Goal: Transaction & Acquisition: Book appointment/travel/reservation

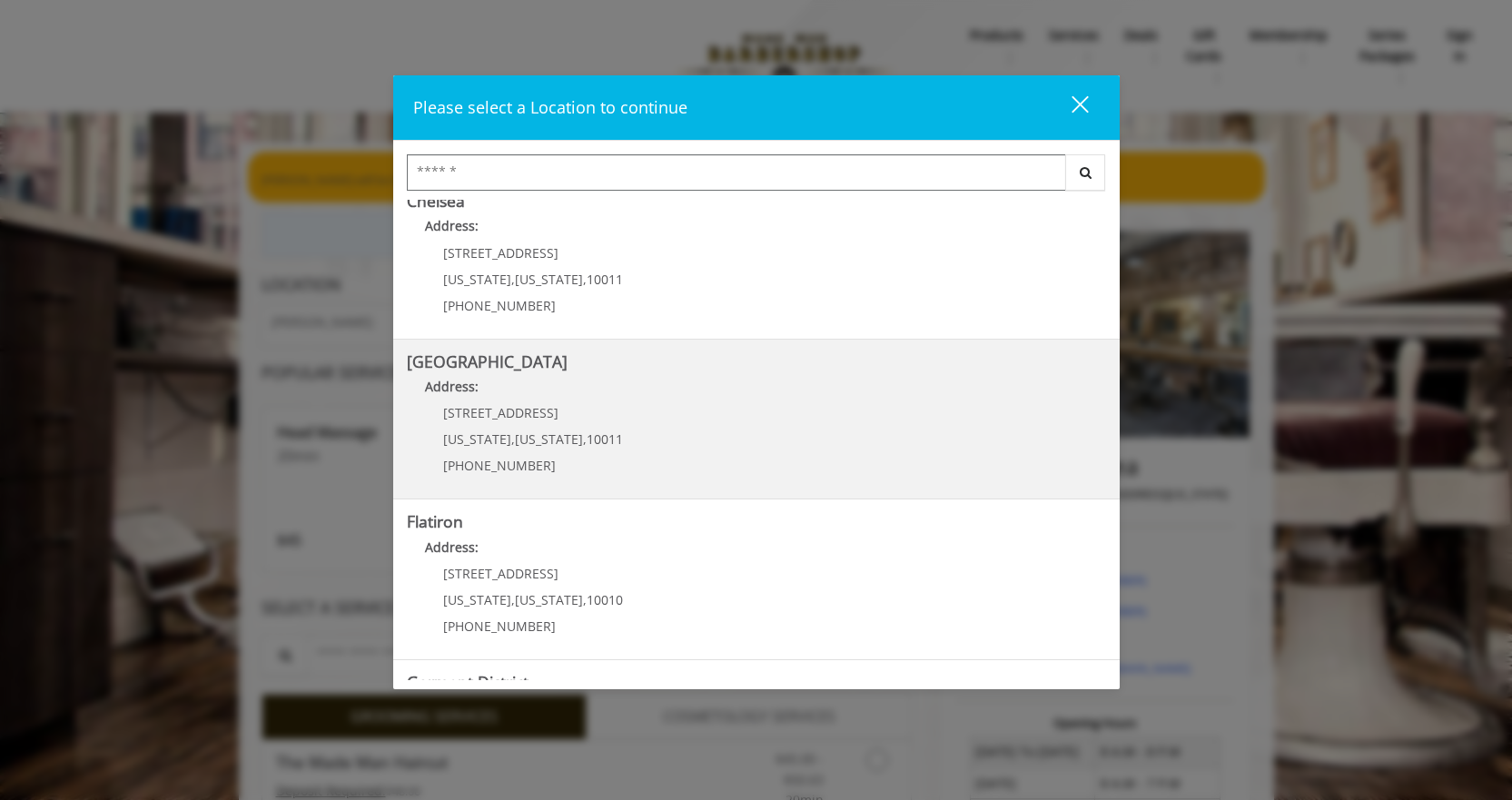
scroll to position [272, 0]
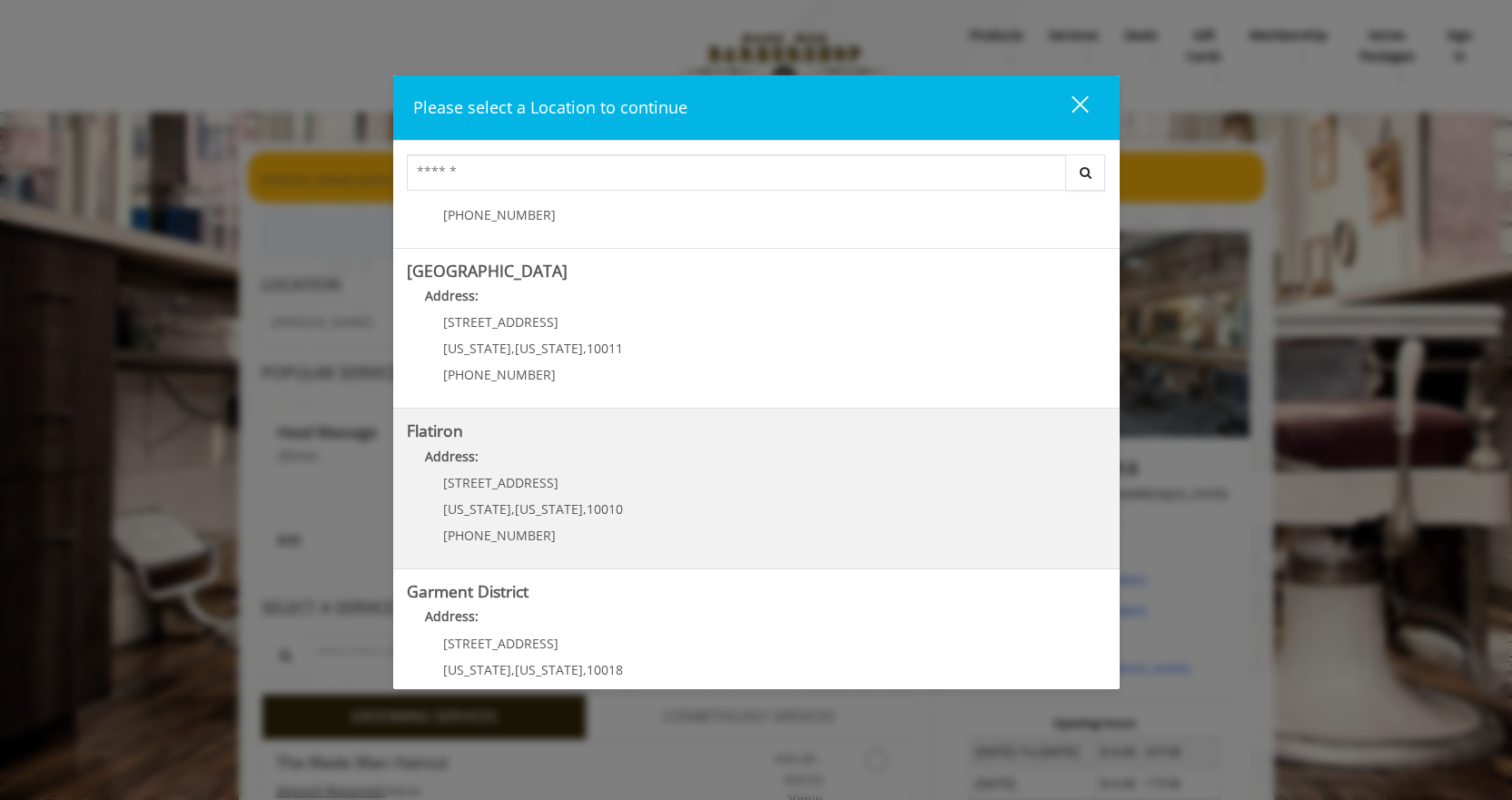
click at [578, 457] on "Address:" at bounding box center [756, 461] width 699 height 29
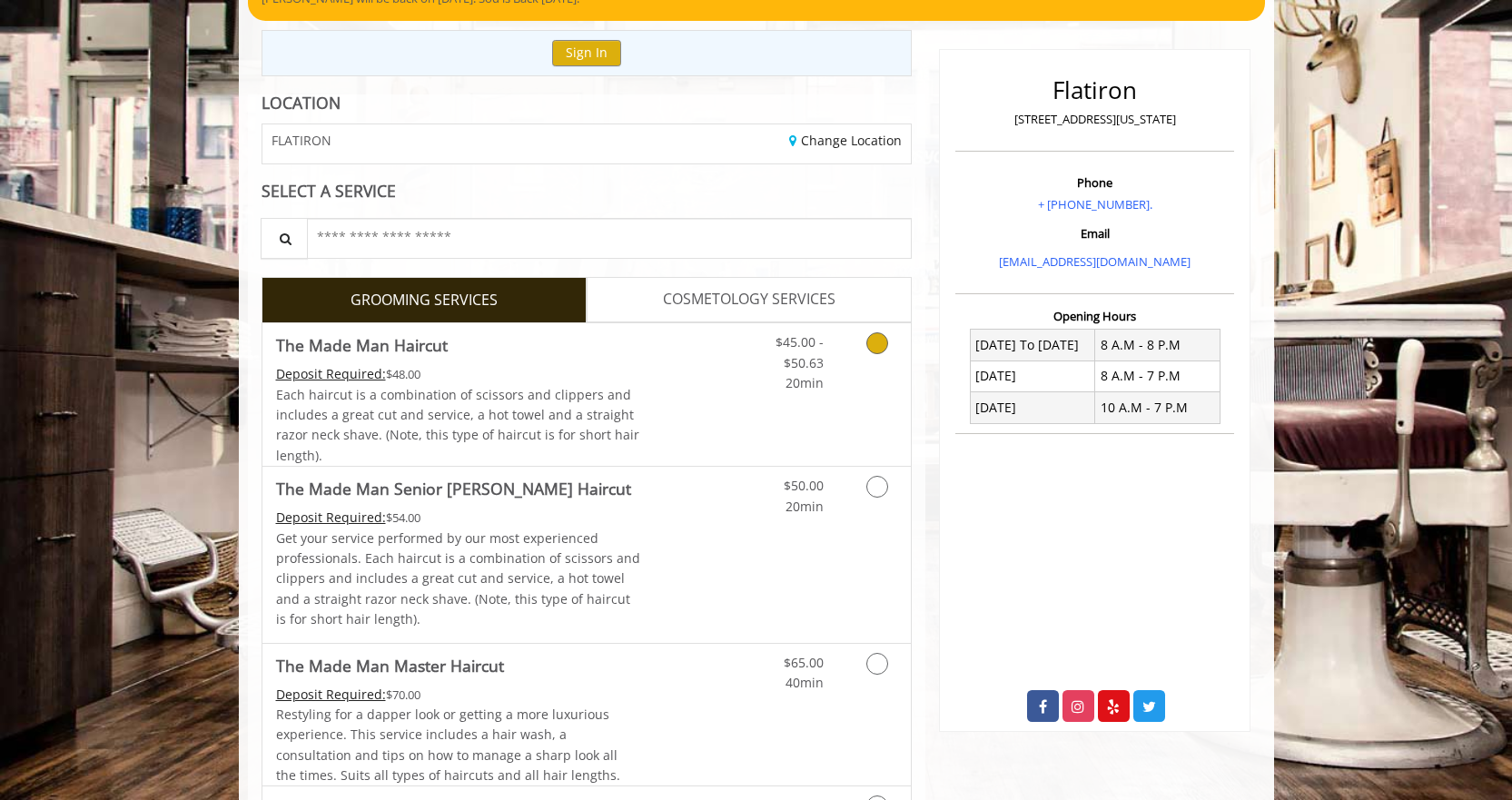
click at [775, 415] on div "$45.00 - $50.63 20min" at bounding box center [829, 395] width 163 height 143
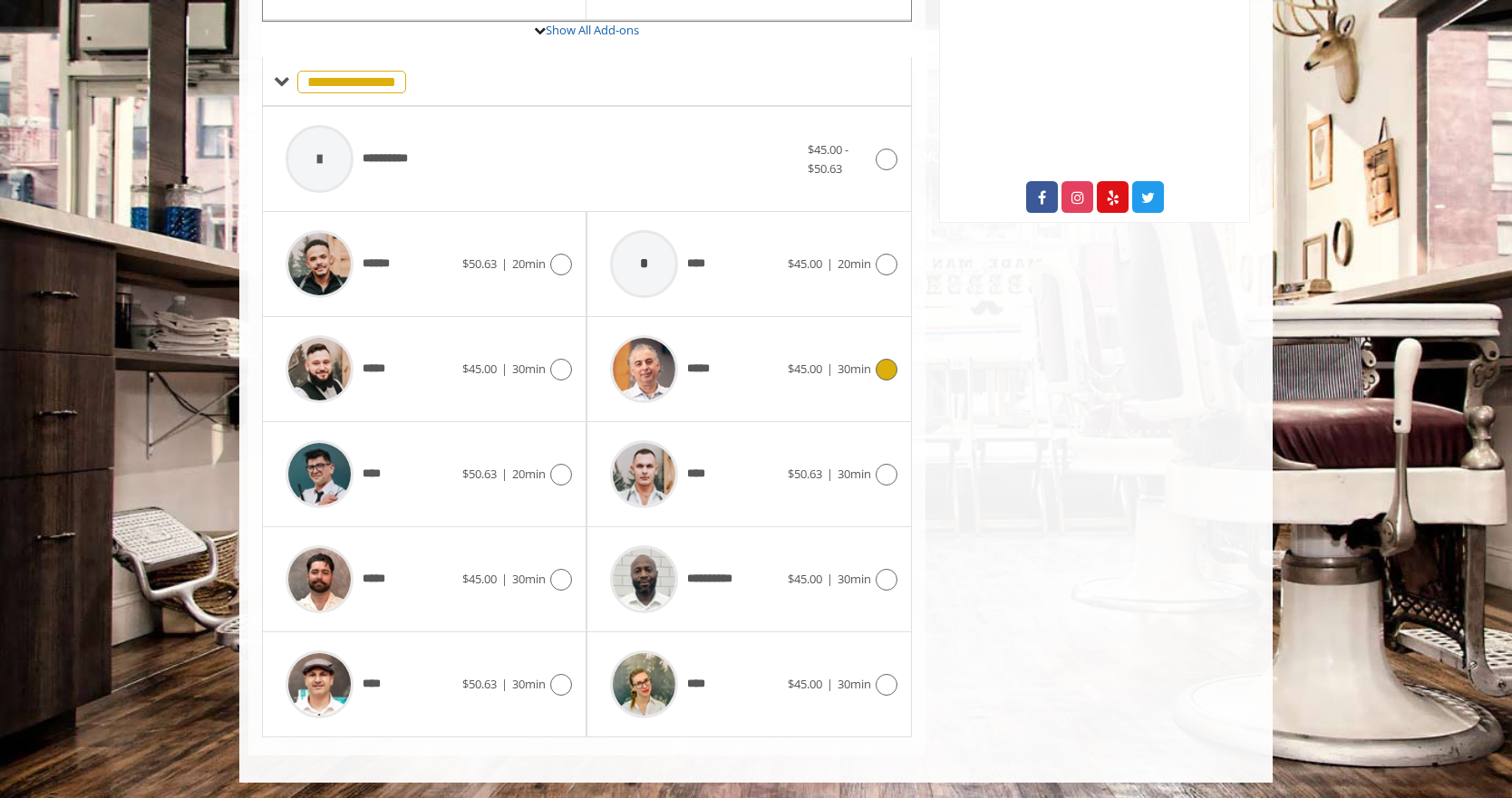
scroll to position [692, 0]
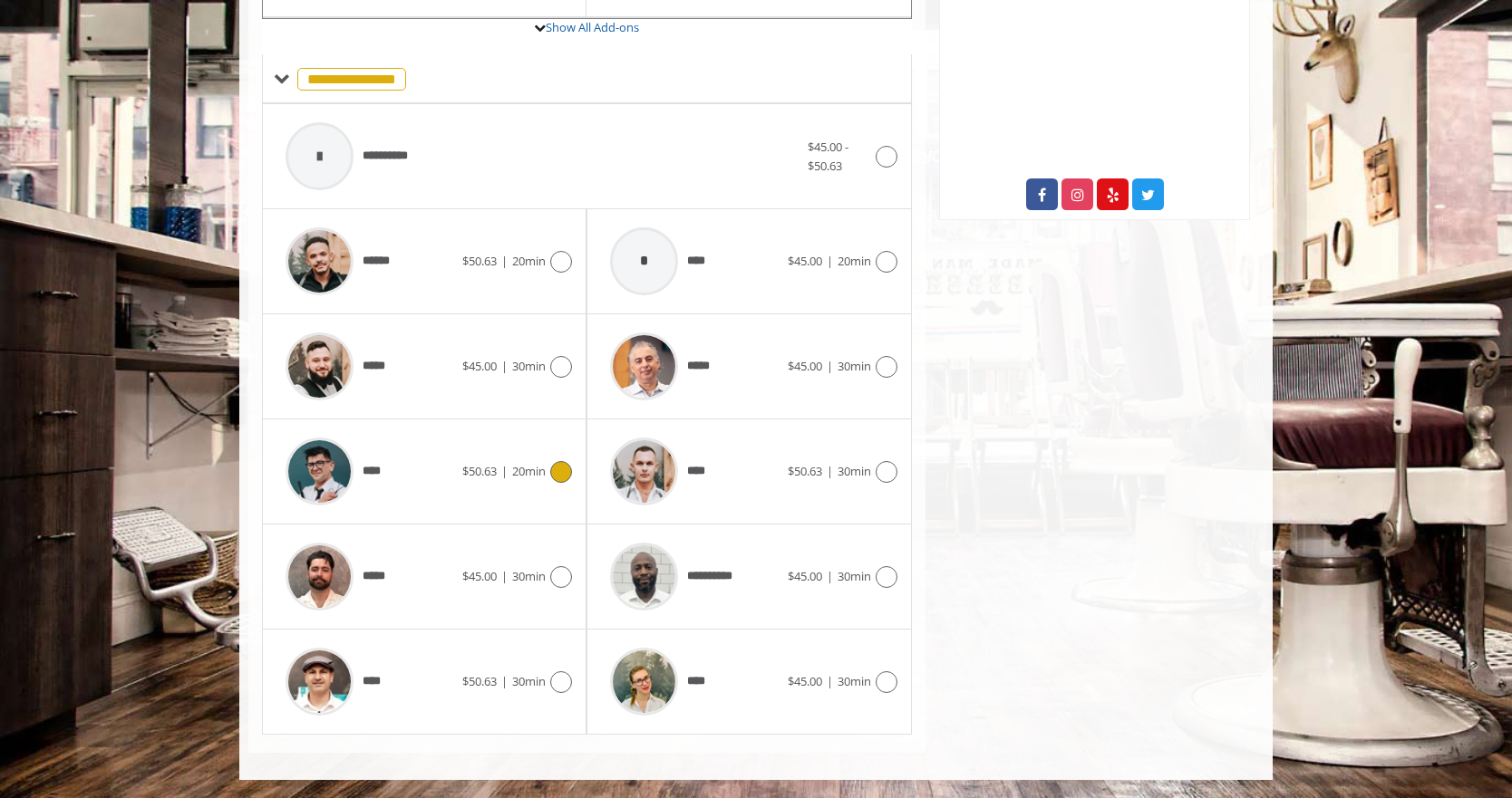
click at [469, 473] on span "$50.63" at bounding box center [479, 471] width 34 height 17
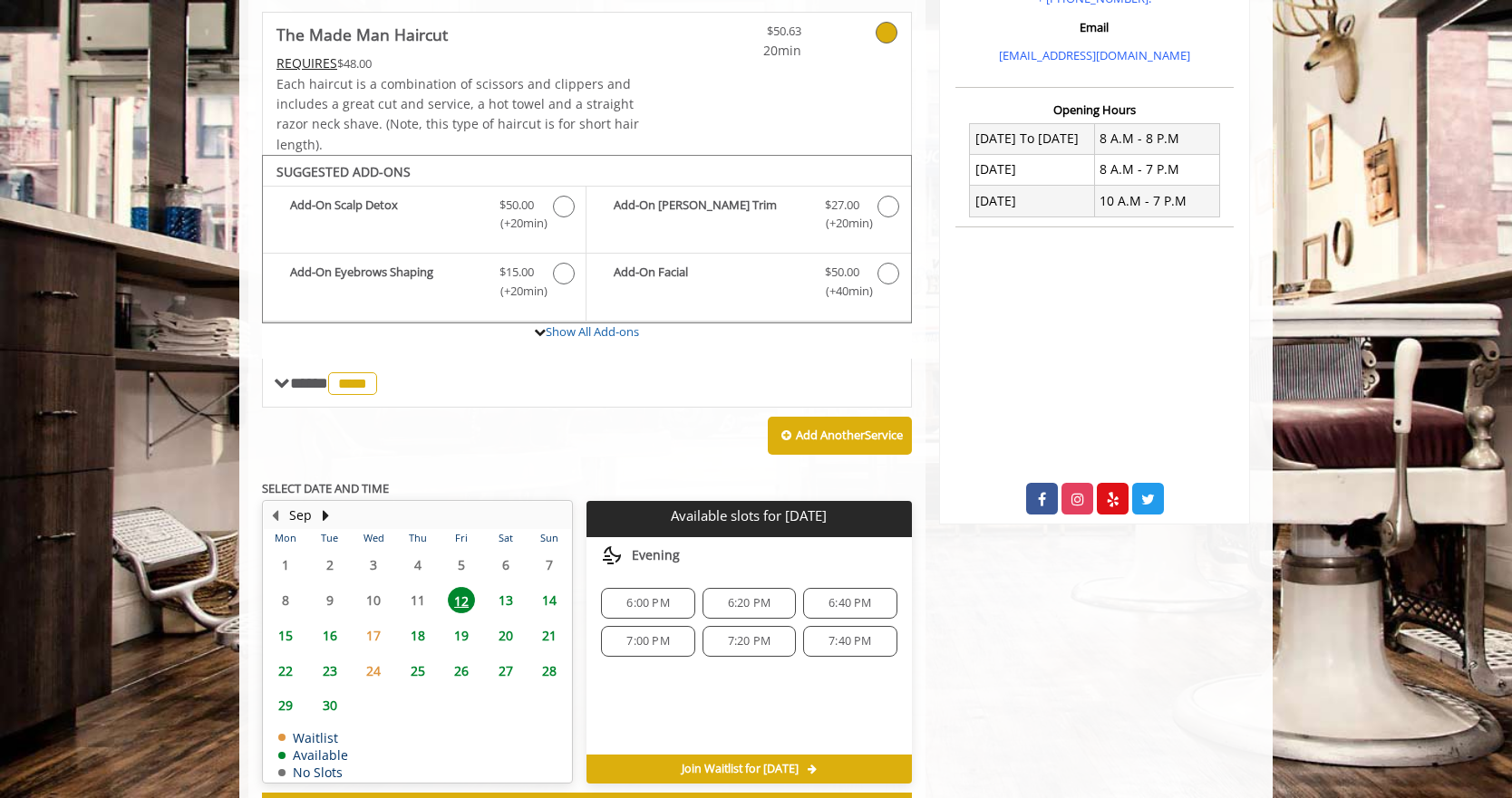
scroll to position [462, 0]
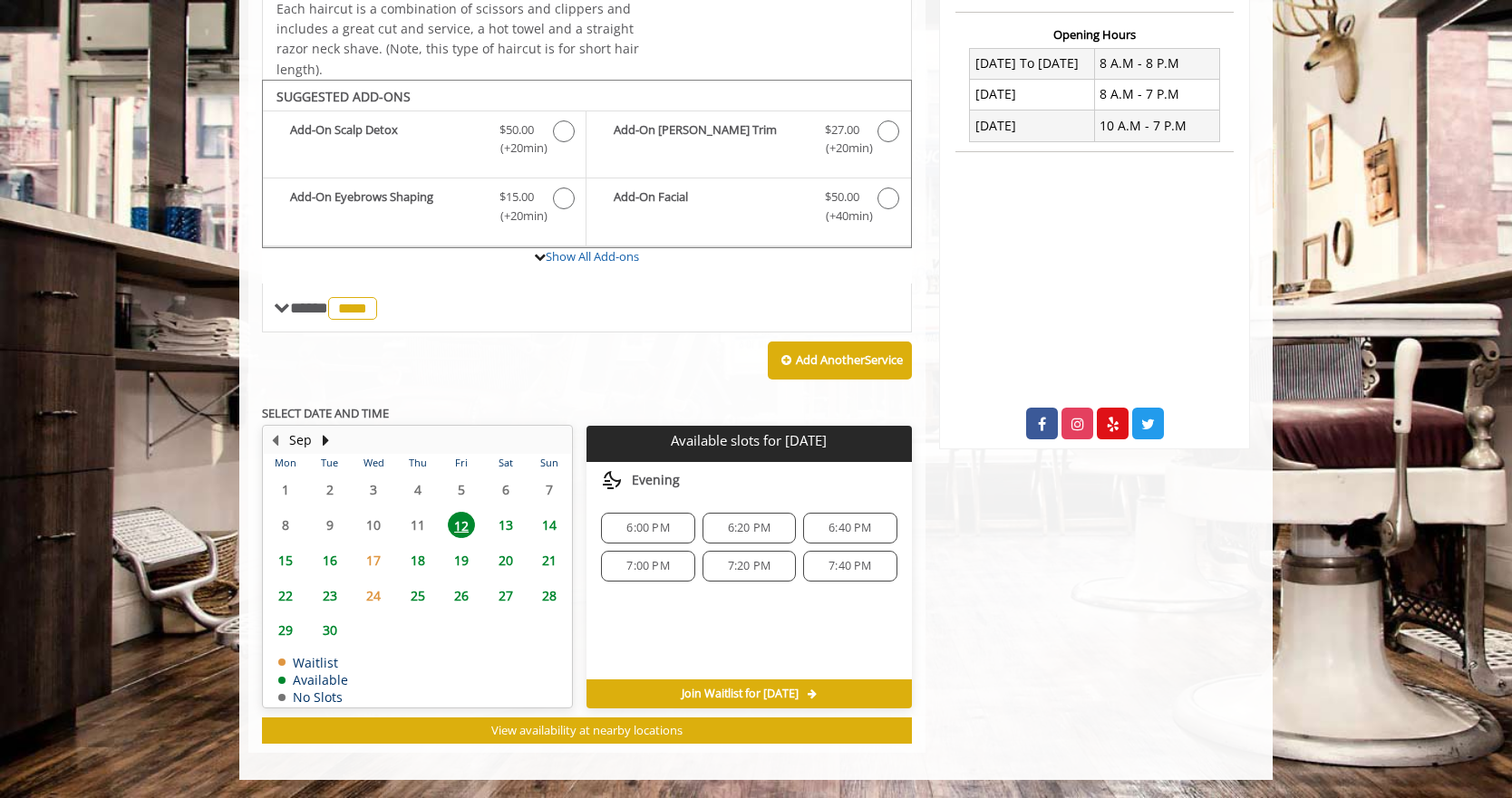
click at [757, 532] on span "6:20 PM" at bounding box center [748, 528] width 42 height 15
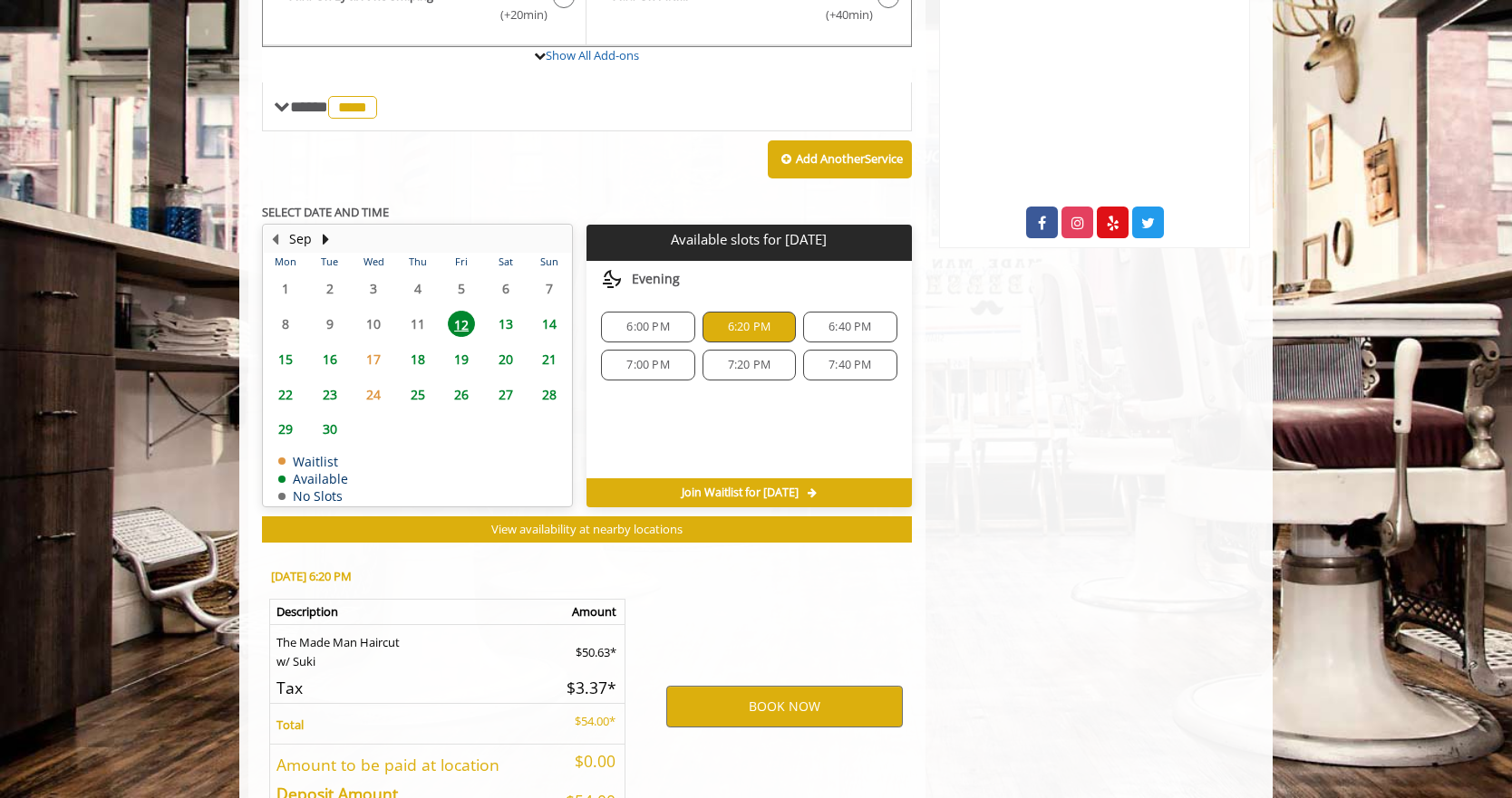
scroll to position [790, 0]
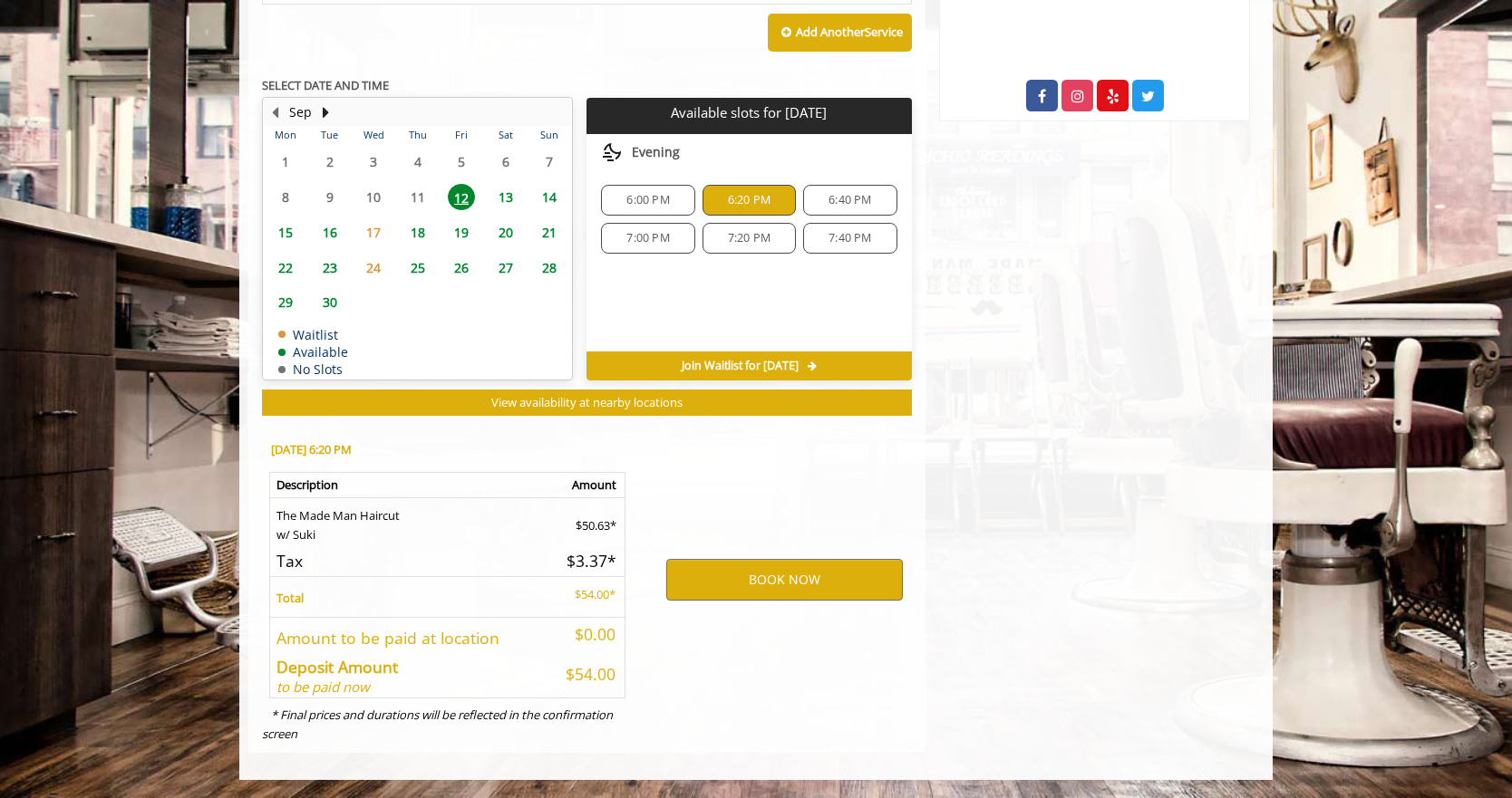
click at [639, 212] on div "6:00 PM" at bounding box center [648, 200] width 94 height 31
click at [802, 573] on button "BOOK NOW" at bounding box center [785, 580] width 236 height 41
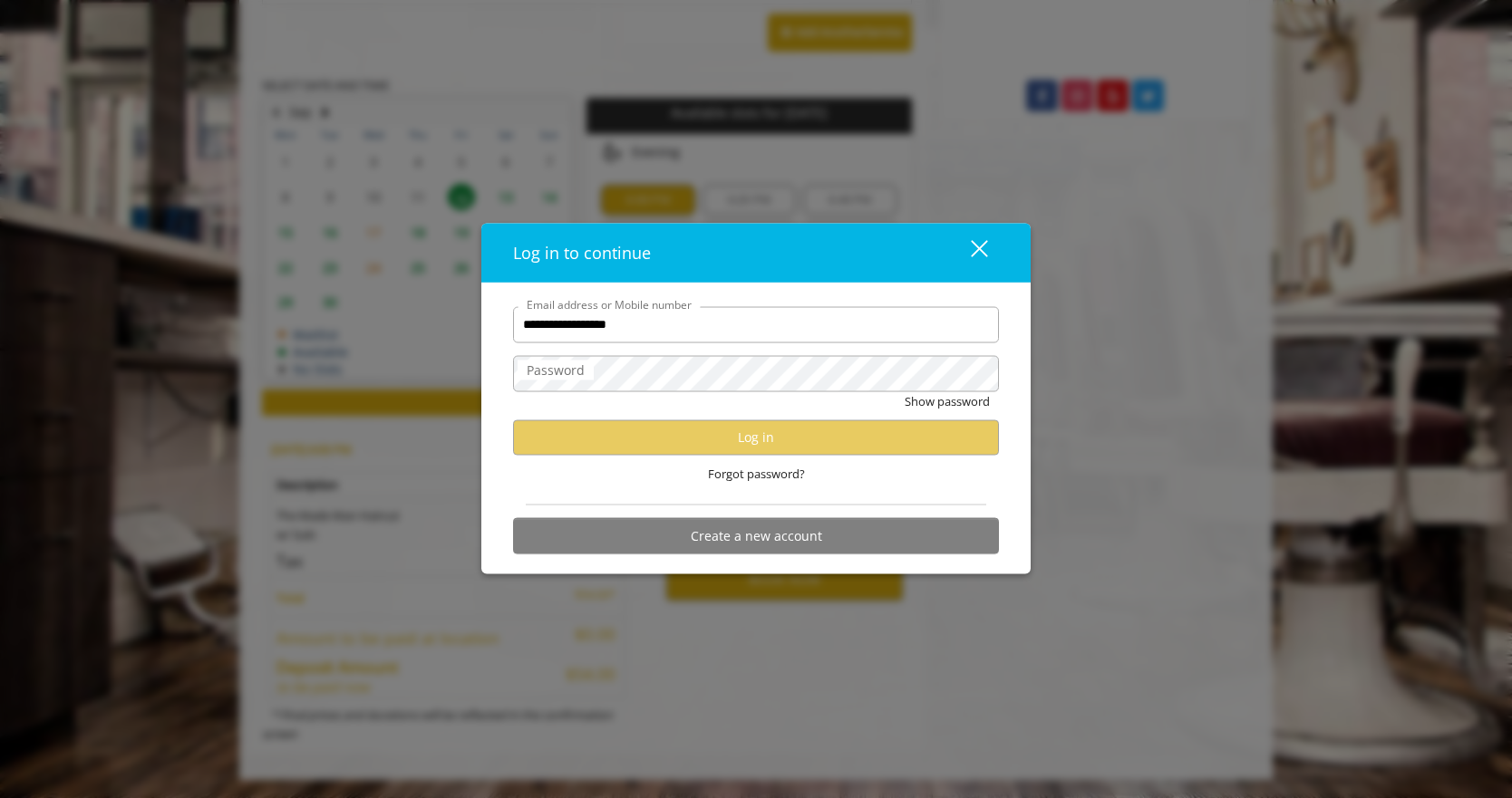
type input "**********"
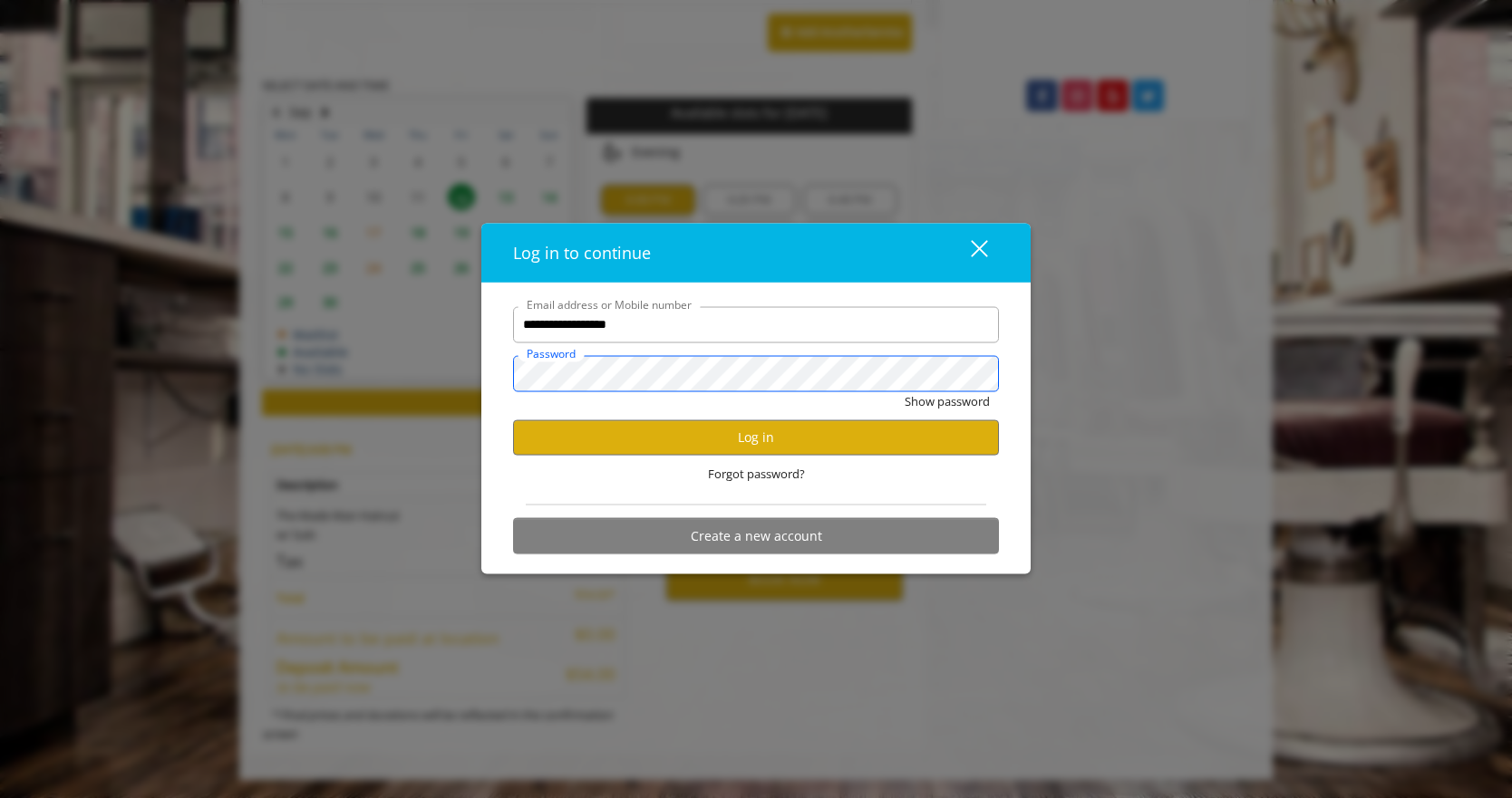
click at [905, 392] on button "Show password" at bounding box center [947, 400] width 86 height 19
click at [784, 447] on button "Log in" at bounding box center [756, 437] width 486 height 35
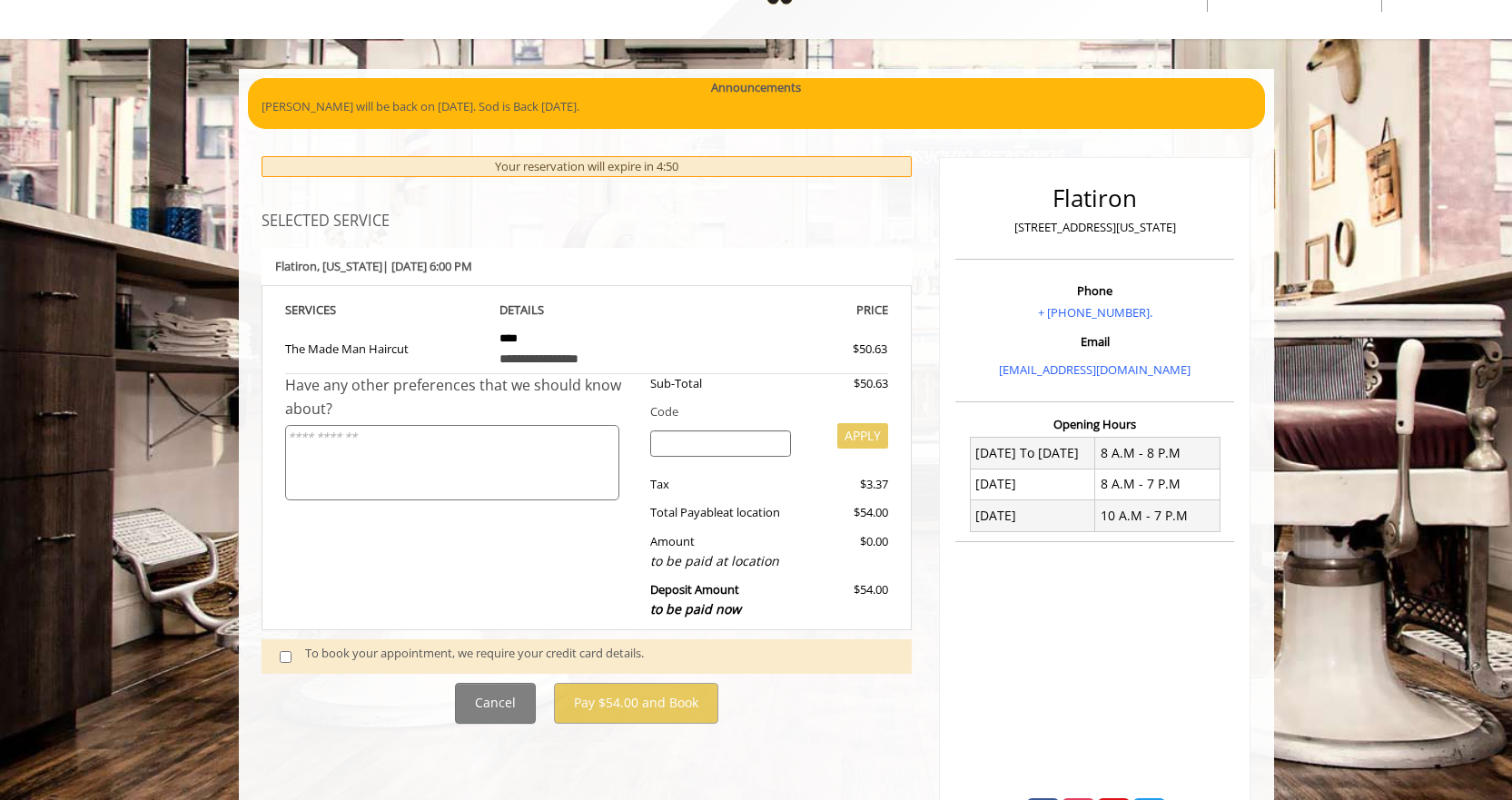
scroll to position [159, 0]
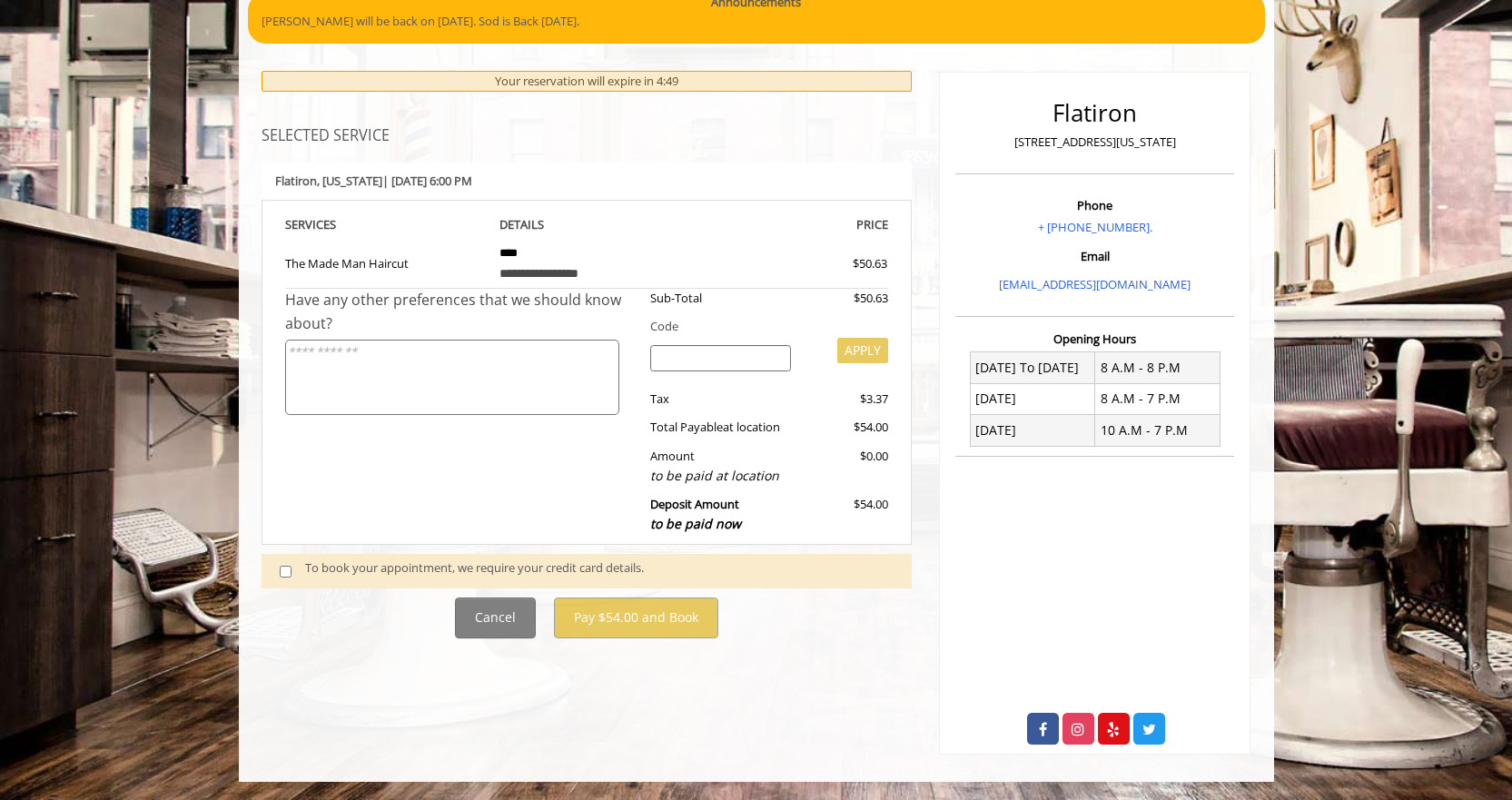
click at [292, 575] on span at bounding box center [293, 570] width 53 height 25
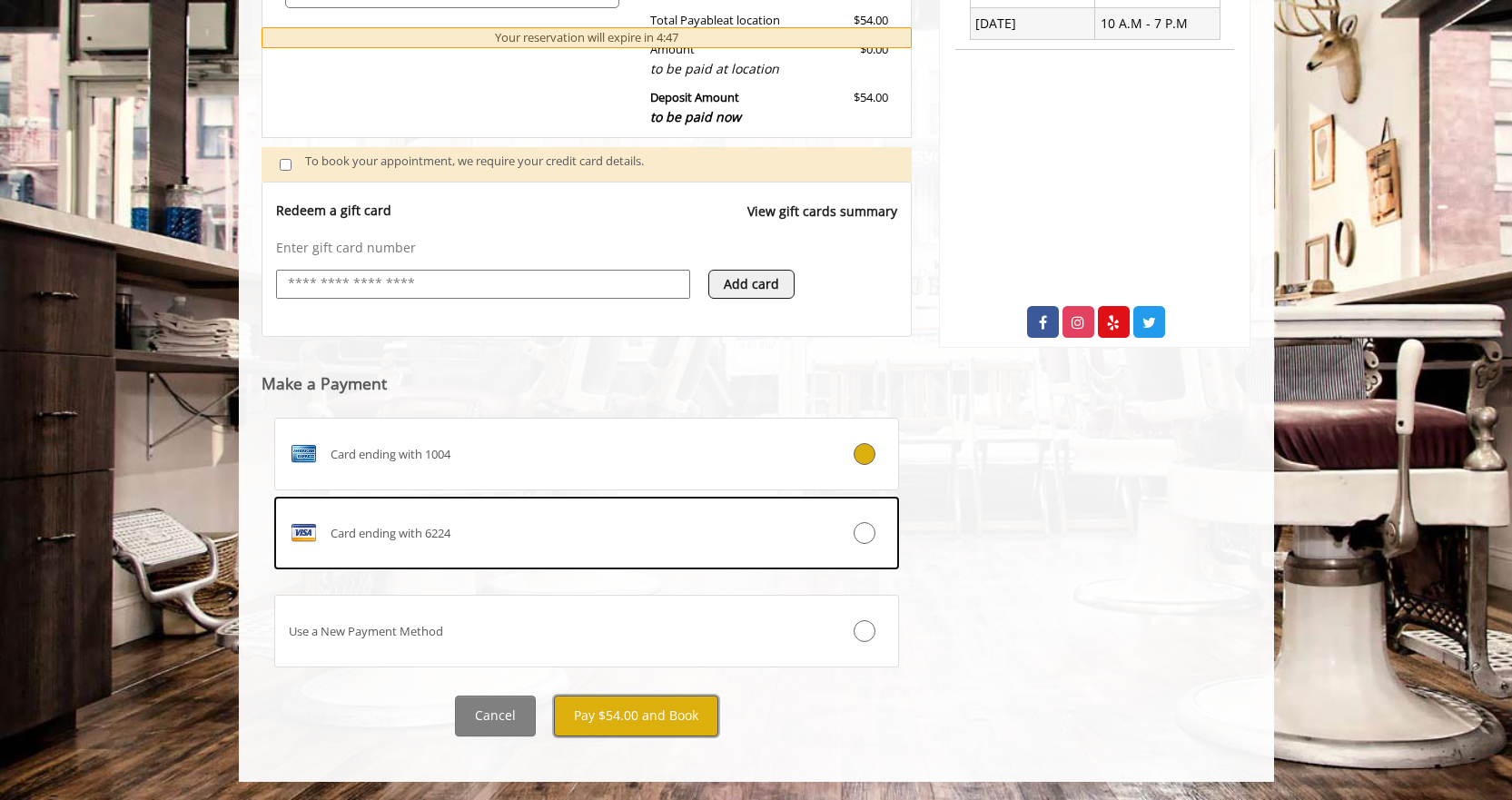
click at [628, 705] on button "Pay $54.00 and Book" at bounding box center [636, 715] width 165 height 40
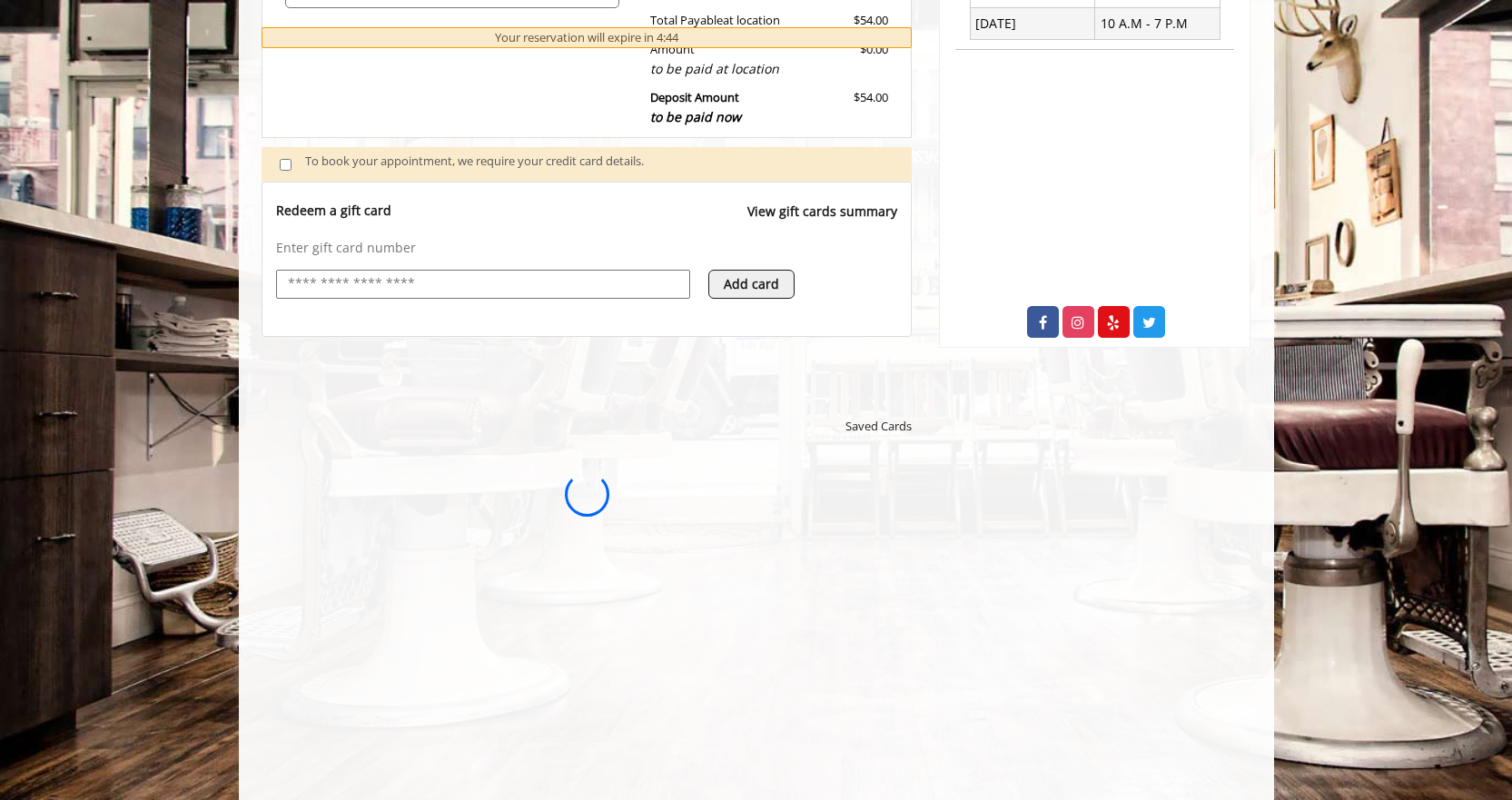
scroll to position [0, 0]
